Goal: Find specific page/section: Find specific page/section

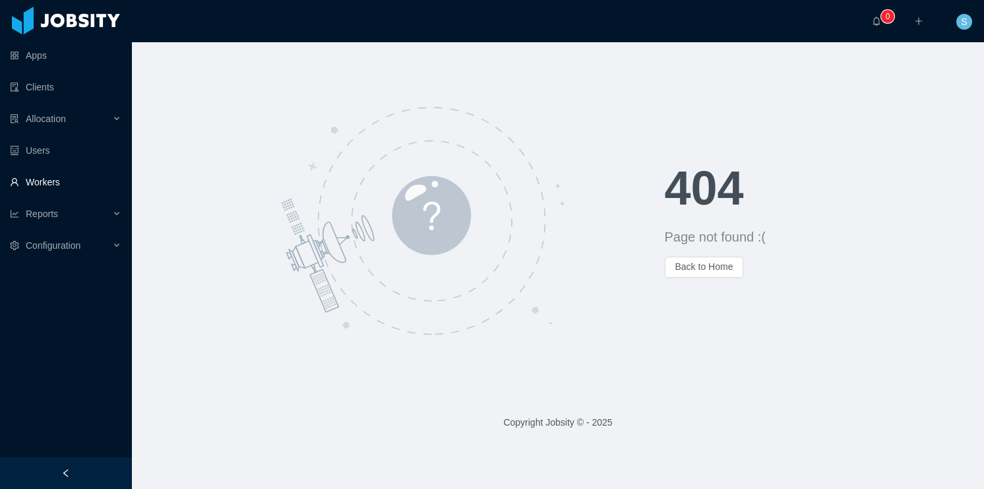
click at [54, 187] on link "Workers" at bounding box center [65, 182] width 111 height 26
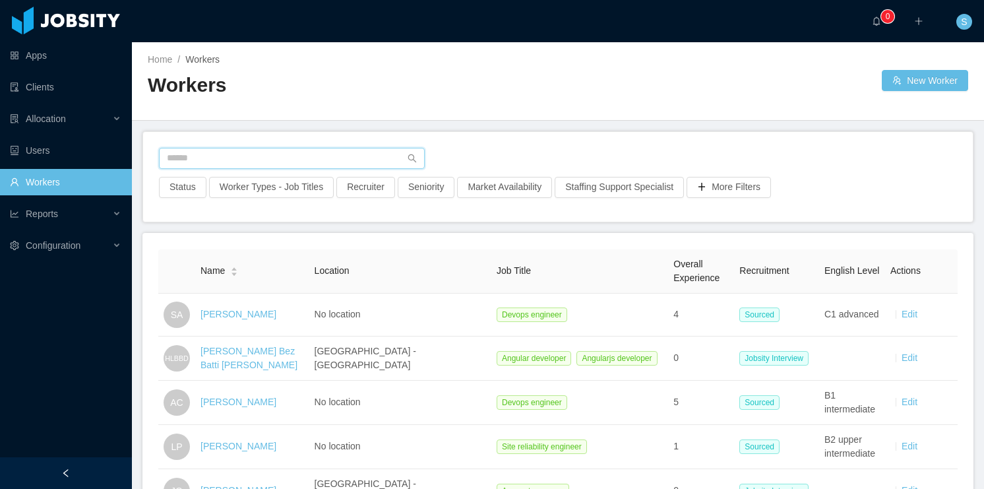
click at [217, 164] on input "text" at bounding box center [292, 158] width 266 height 21
type input "**********"
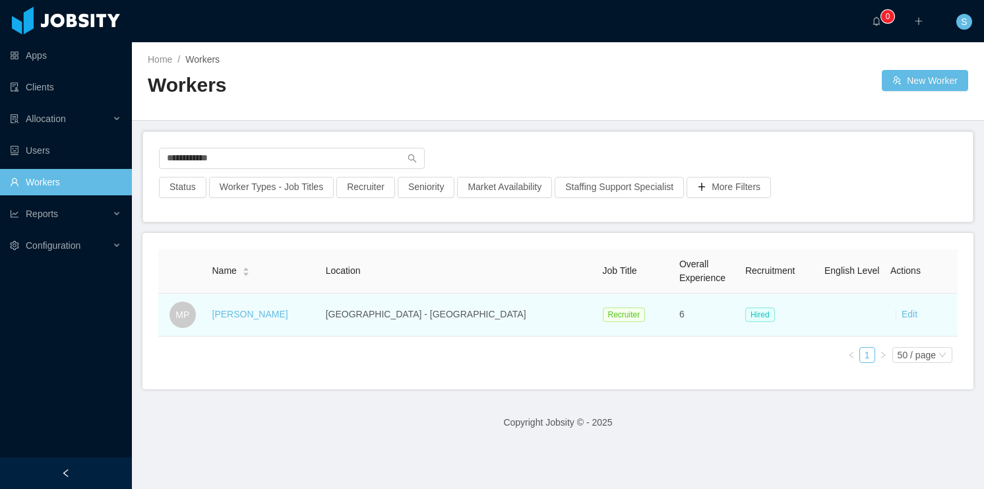
click at [264, 321] on td "[PERSON_NAME]" at bounding box center [263, 315] width 113 height 43
click at [272, 313] on link "[PERSON_NAME]" at bounding box center [250, 314] width 76 height 11
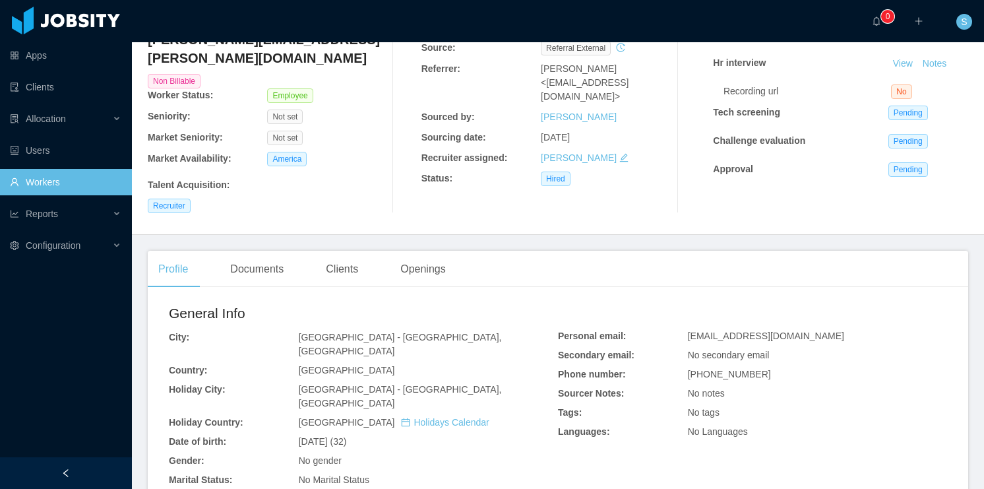
scroll to position [53, 0]
